Goal: Task Accomplishment & Management: Use online tool/utility

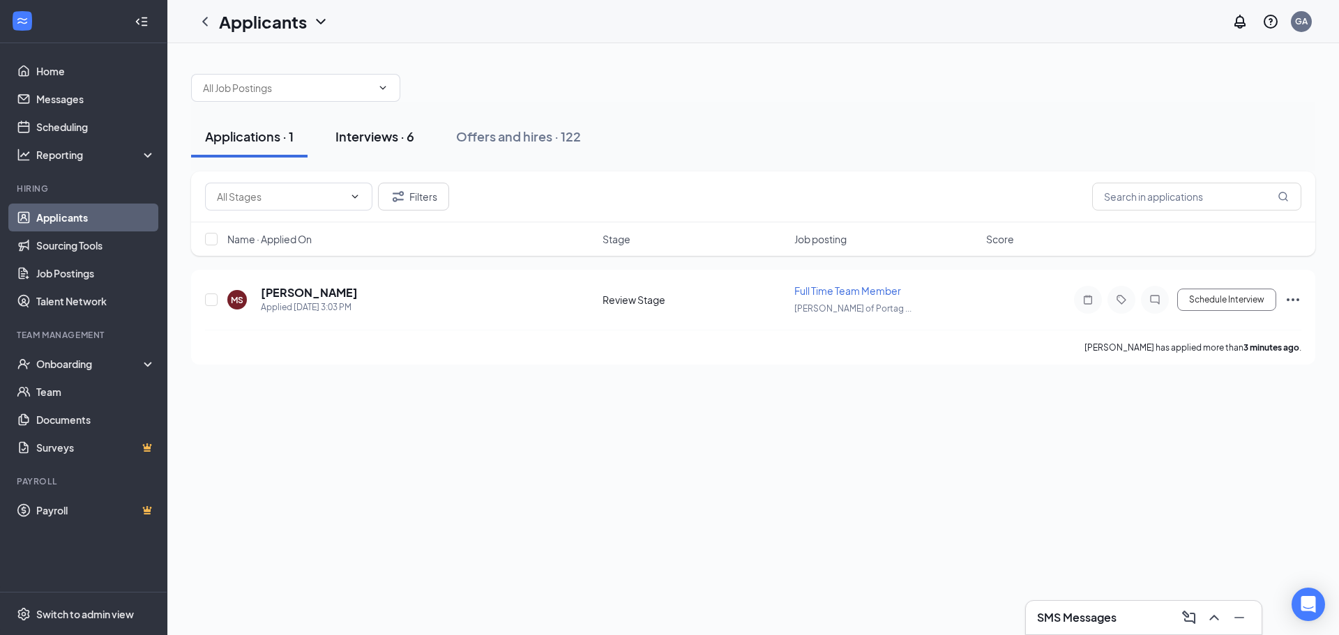
click at [382, 142] on div "Interviews · 6" at bounding box center [374, 136] width 79 height 17
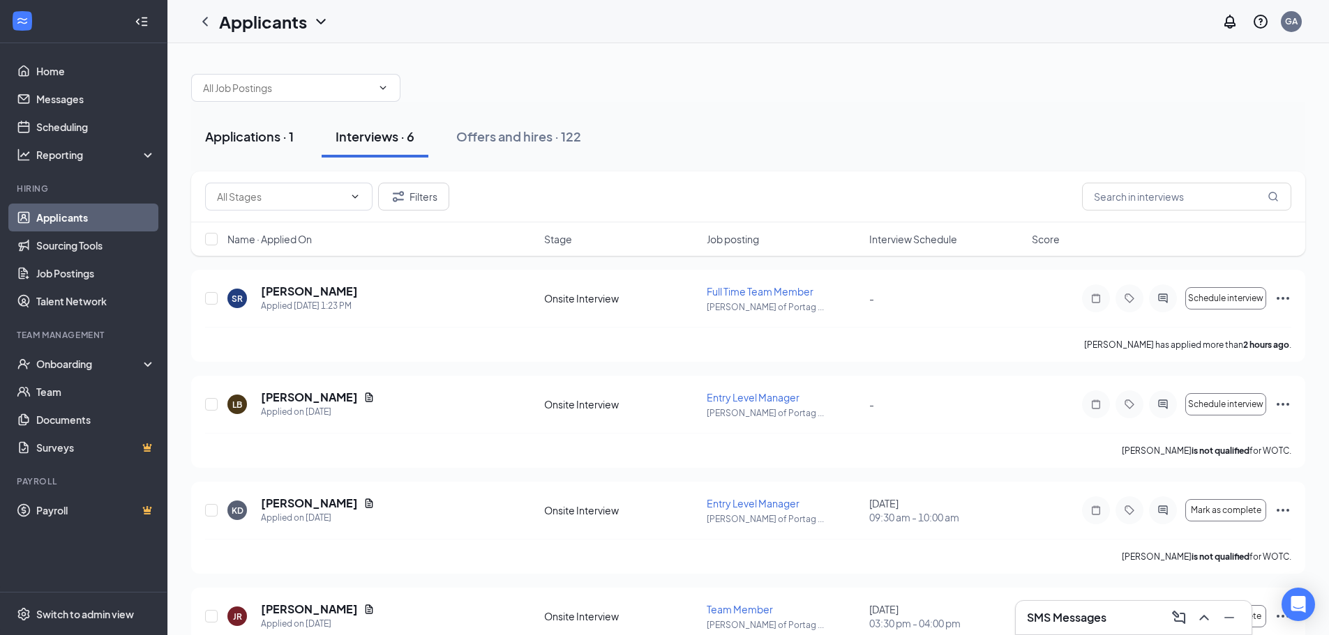
click at [251, 149] on button "Applications · 1" at bounding box center [249, 137] width 116 height 42
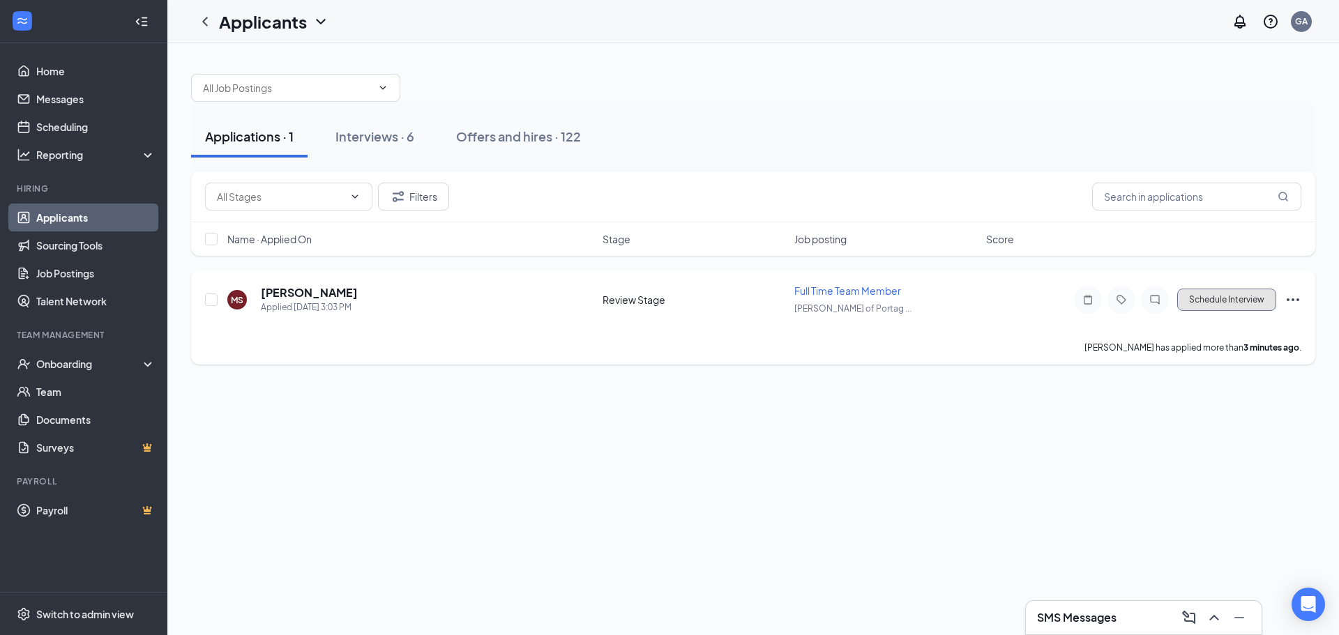
click at [1250, 298] on button "Schedule Interview" at bounding box center [1226, 300] width 99 height 22
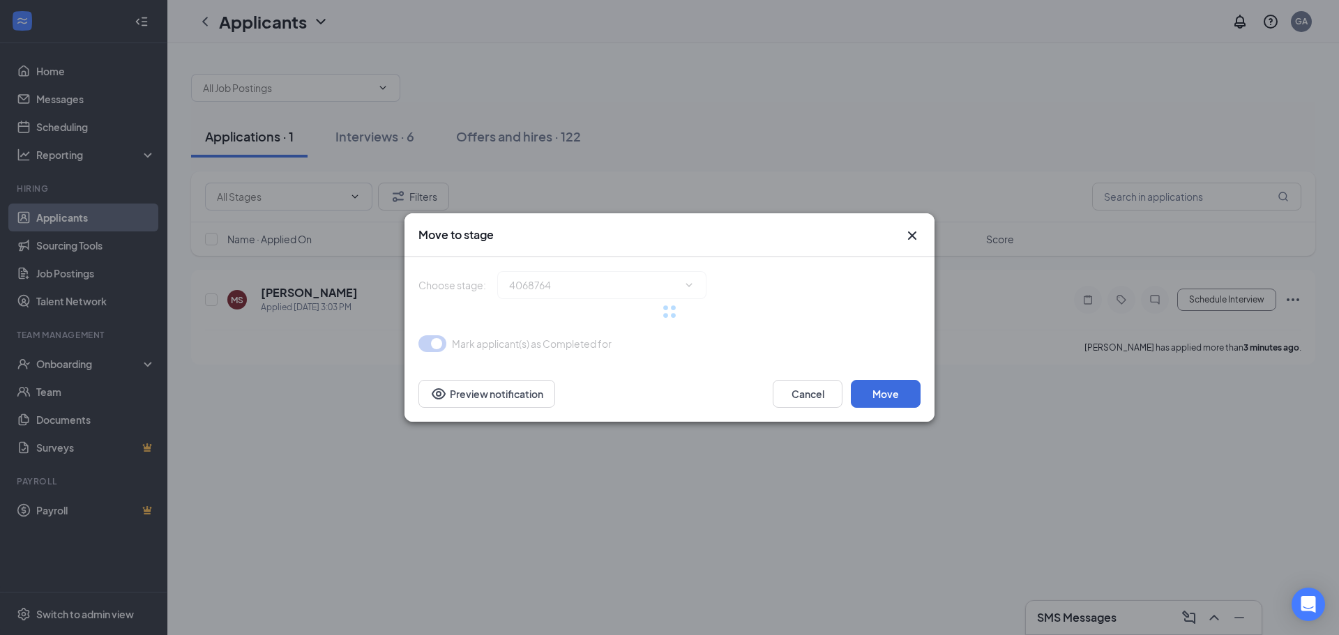
type input "Onsite Interview (next stage)"
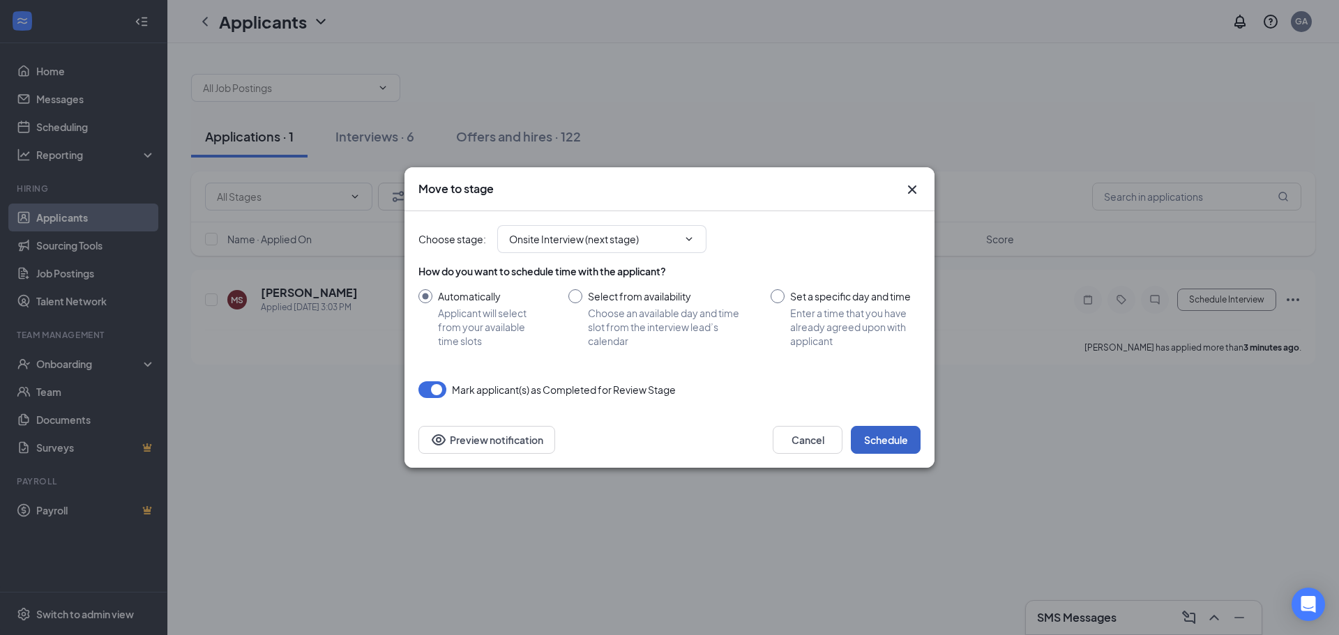
click at [878, 433] on button "Schedule" at bounding box center [886, 440] width 70 height 28
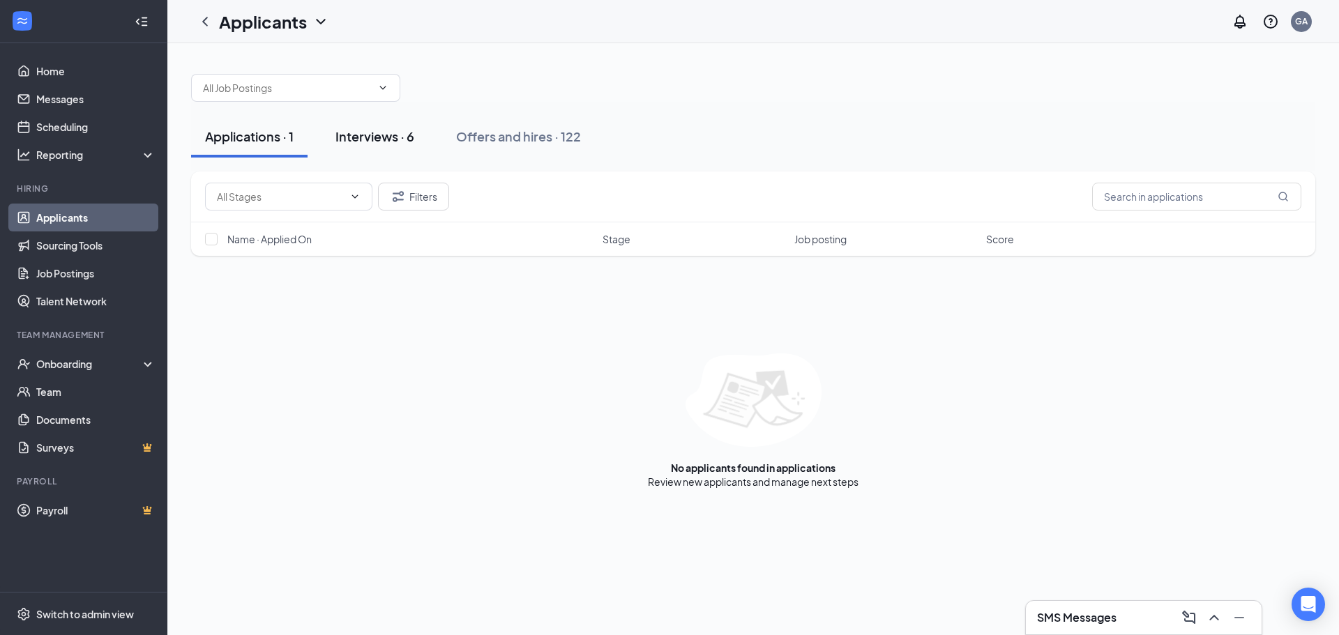
click at [381, 143] on div "Interviews · 6" at bounding box center [374, 136] width 79 height 17
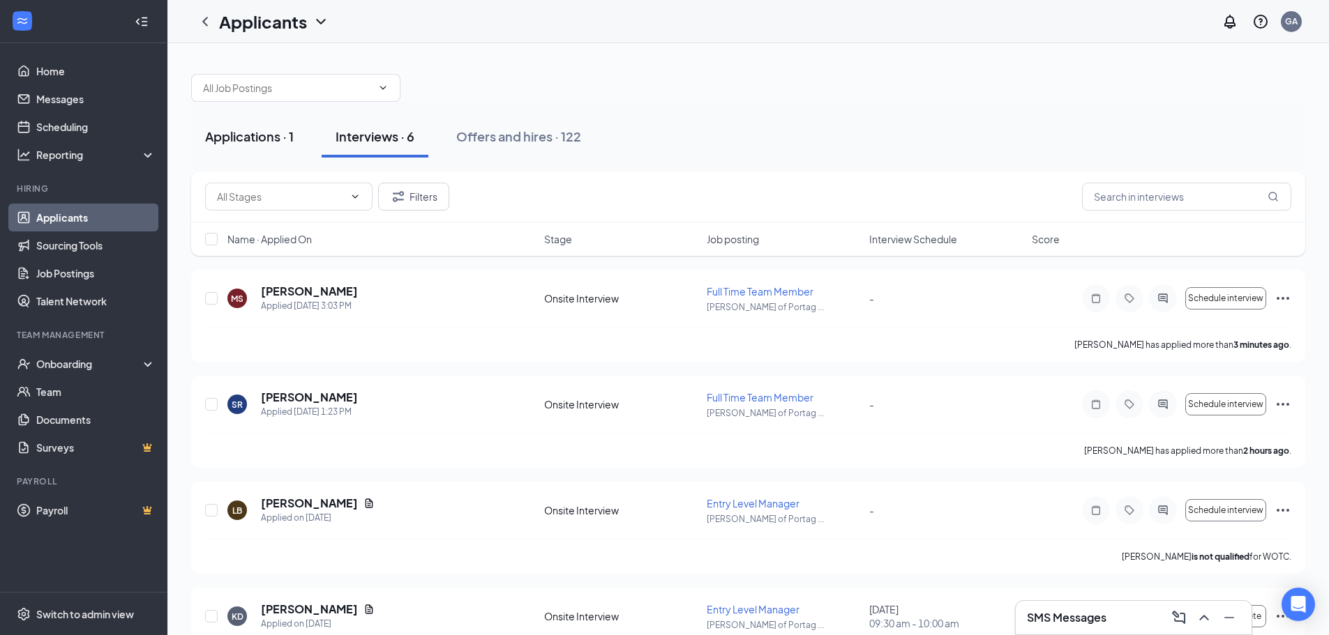
click at [285, 142] on div "Applications · 1" at bounding box center [249, 136] width 89 height 17
